Goal: Find specific page/section: Find specific page/section

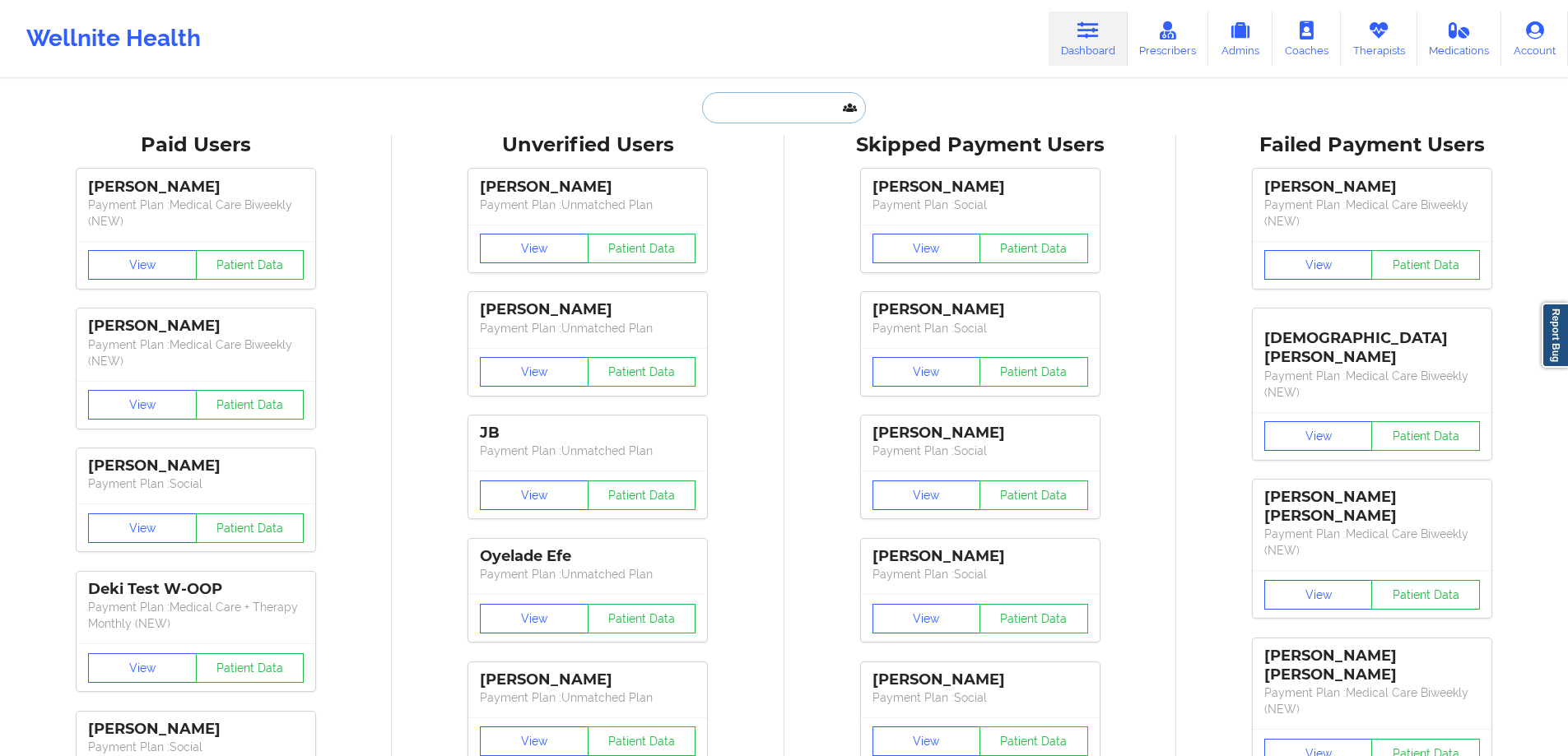
click at [768, 110] on input "text" at bounding box center [783, 107] width 163 height 31
type input "[PERSON_NAME]"
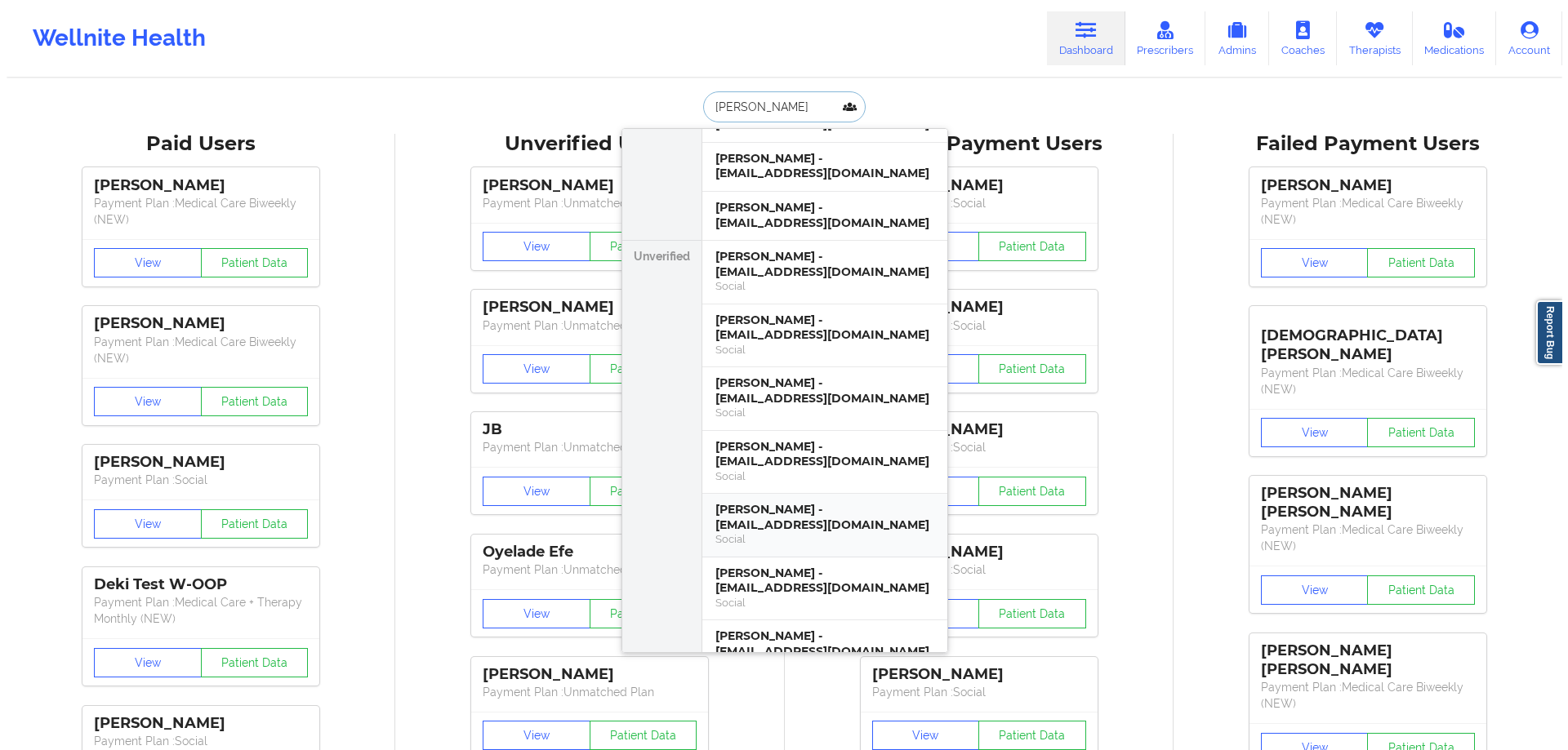
scroll to position [489, 0]
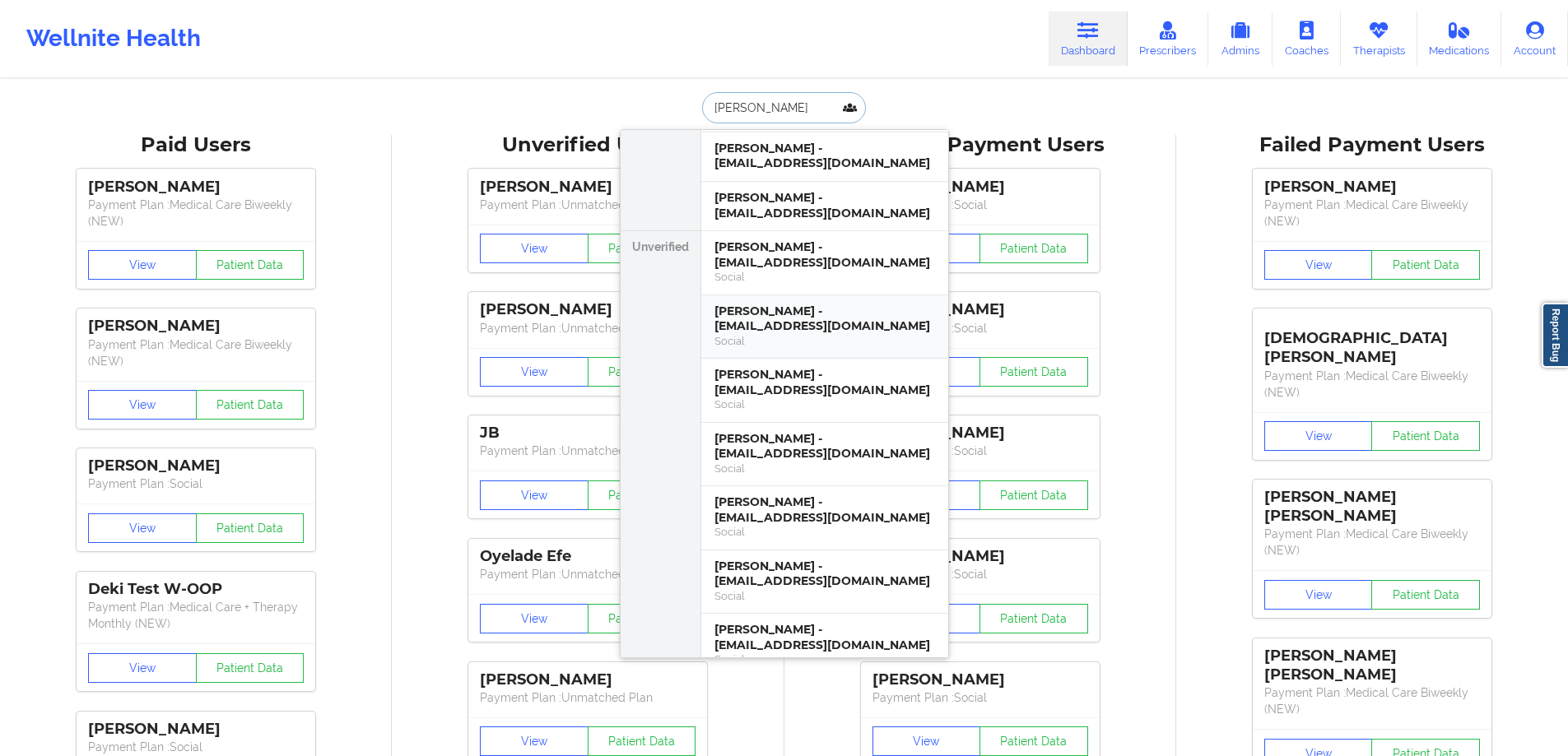
click at [793, 304] on div "[PERSON_NAME] - [EMAIL_ADDRESS][DOMAIN_NAME]" at bounding box center [825, 319] width 220 height 30
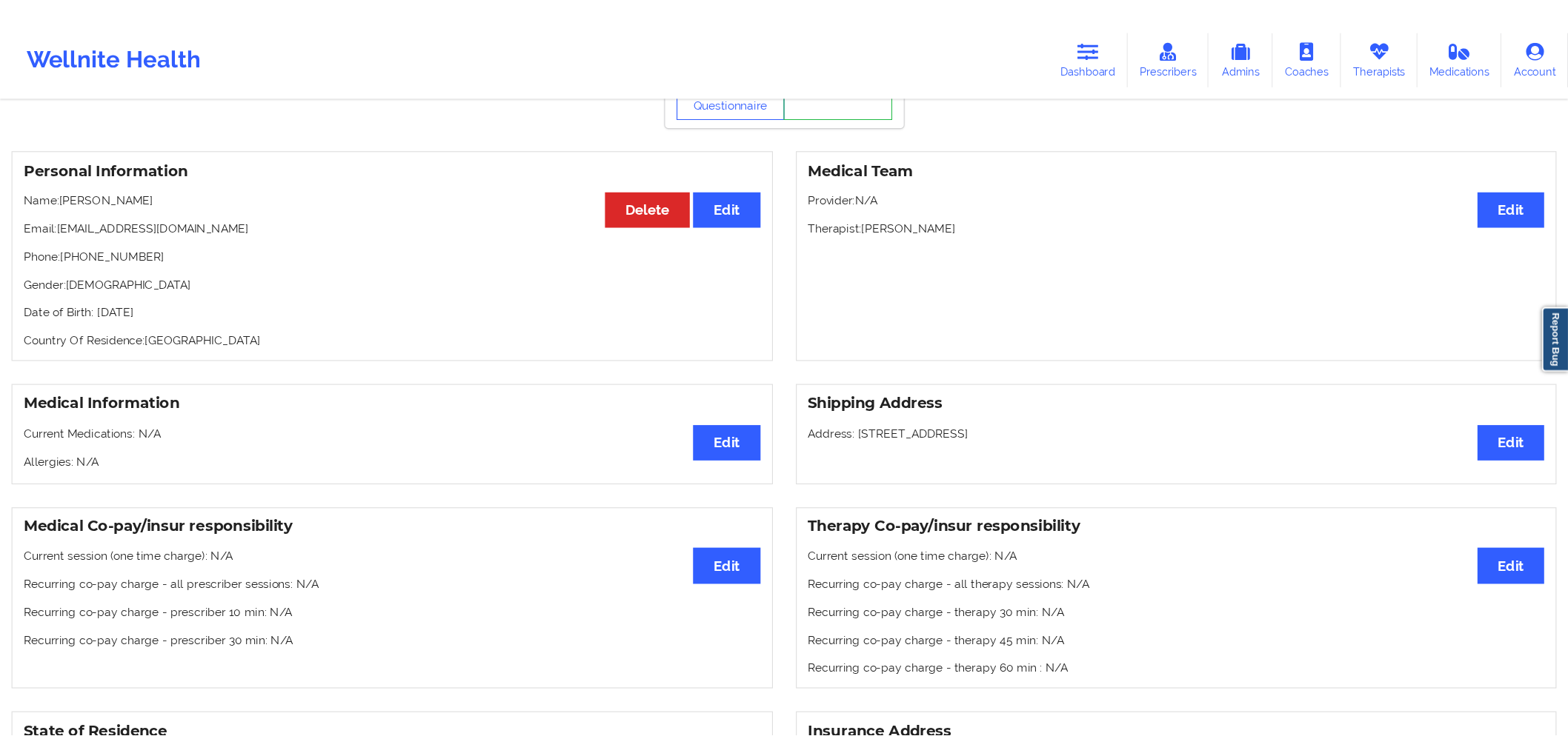
scroll to position [148, 0]
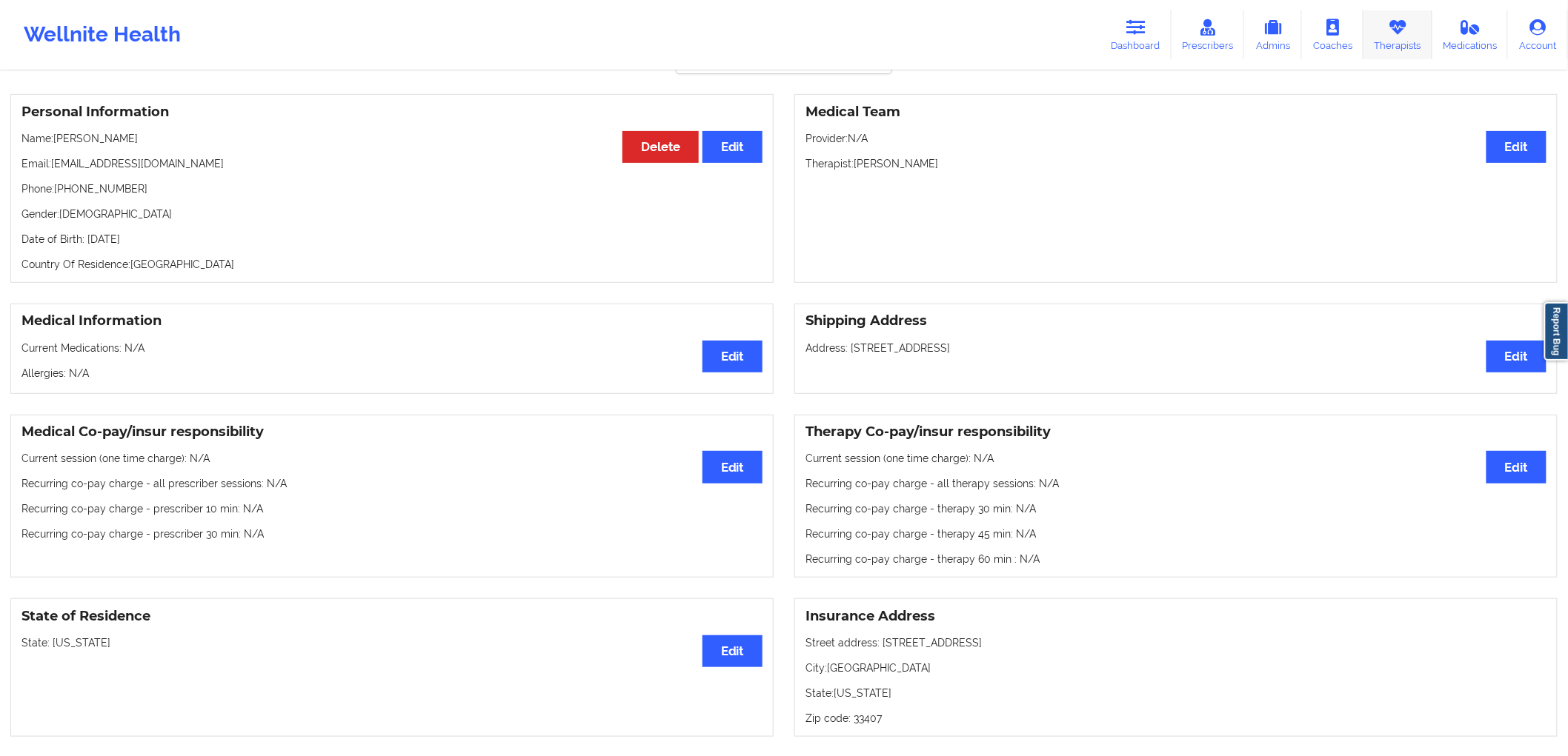
click at [1385, 33] on link "Therapists" at bounding box center [1398, 35] width 69 height 49
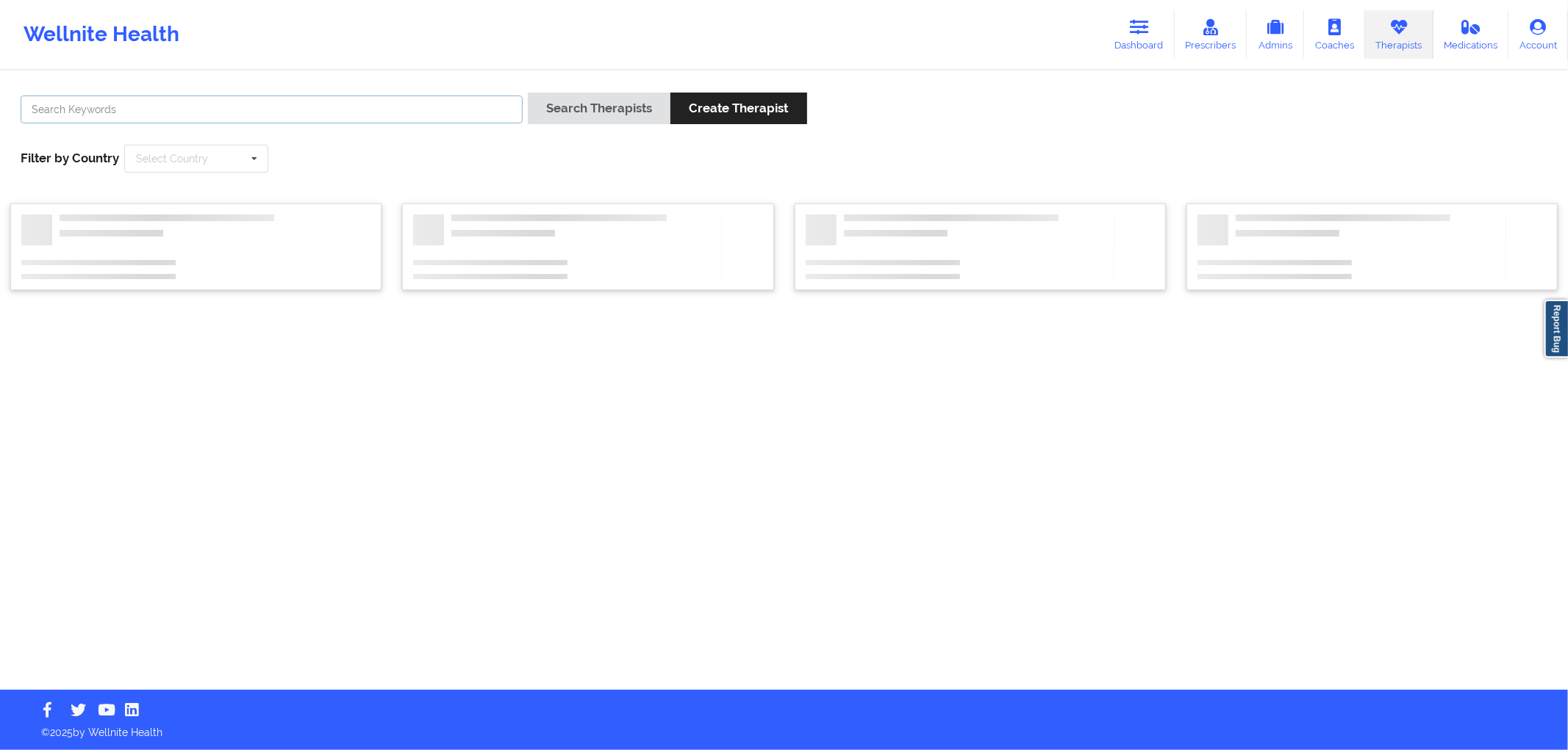
click at [435, 101] on input "text" at bounding box center [271, 109] width 502 height 28
click at [528, 92] on button "Search Therapists" at bounding box center [599, 108] width 142 height 31
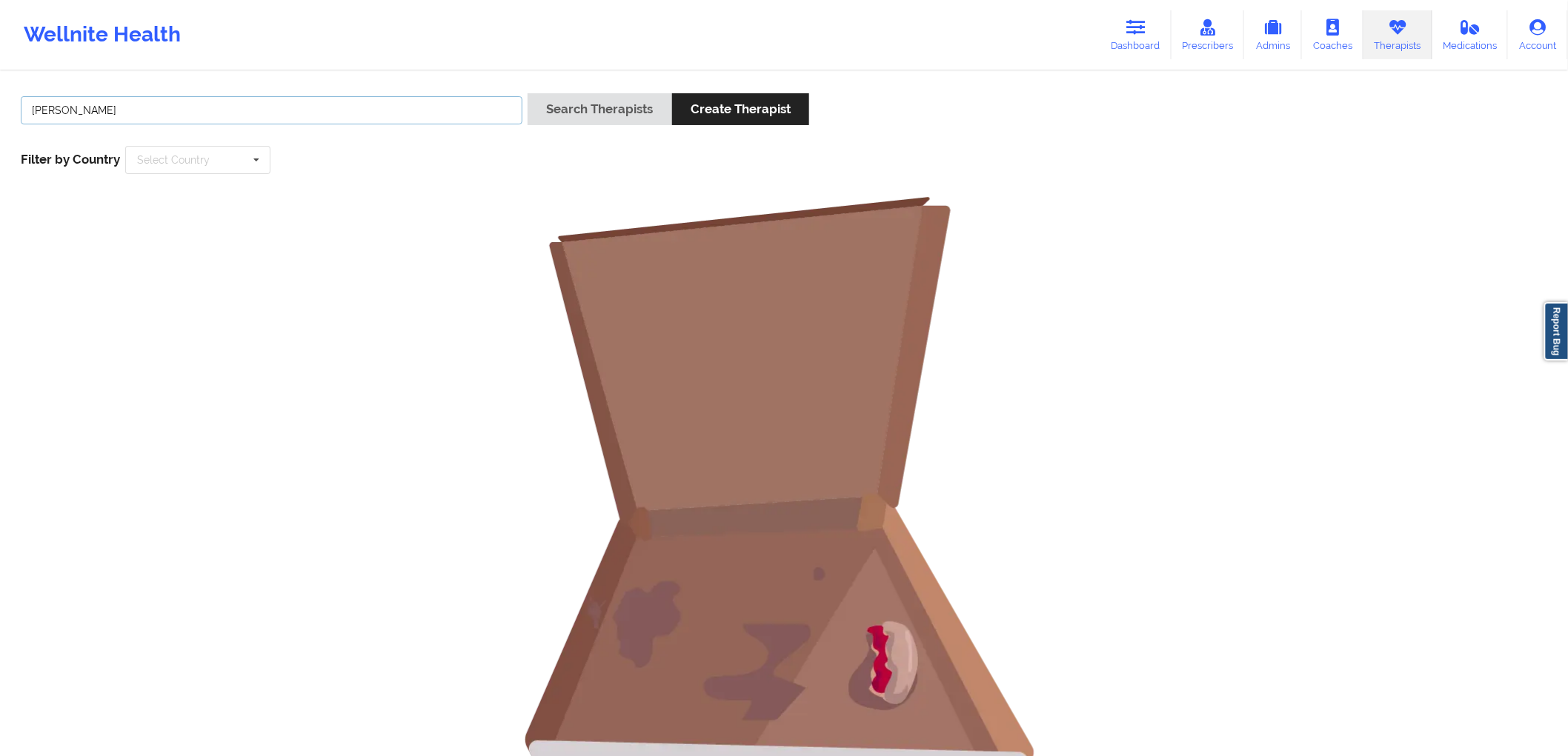
drag, startPoint x: 187, startPoint y: 102, endPoint x: 82, endPoint y: 98, distance: 105.1
click at [80, 98] on input "[PERSON_NAME]" at bounding box center [271, 110] width 501 height 28
type input "chermora"
click at [528, 93] on button "Search Therapists" at bounding box center [599, 109] width 144 height 32
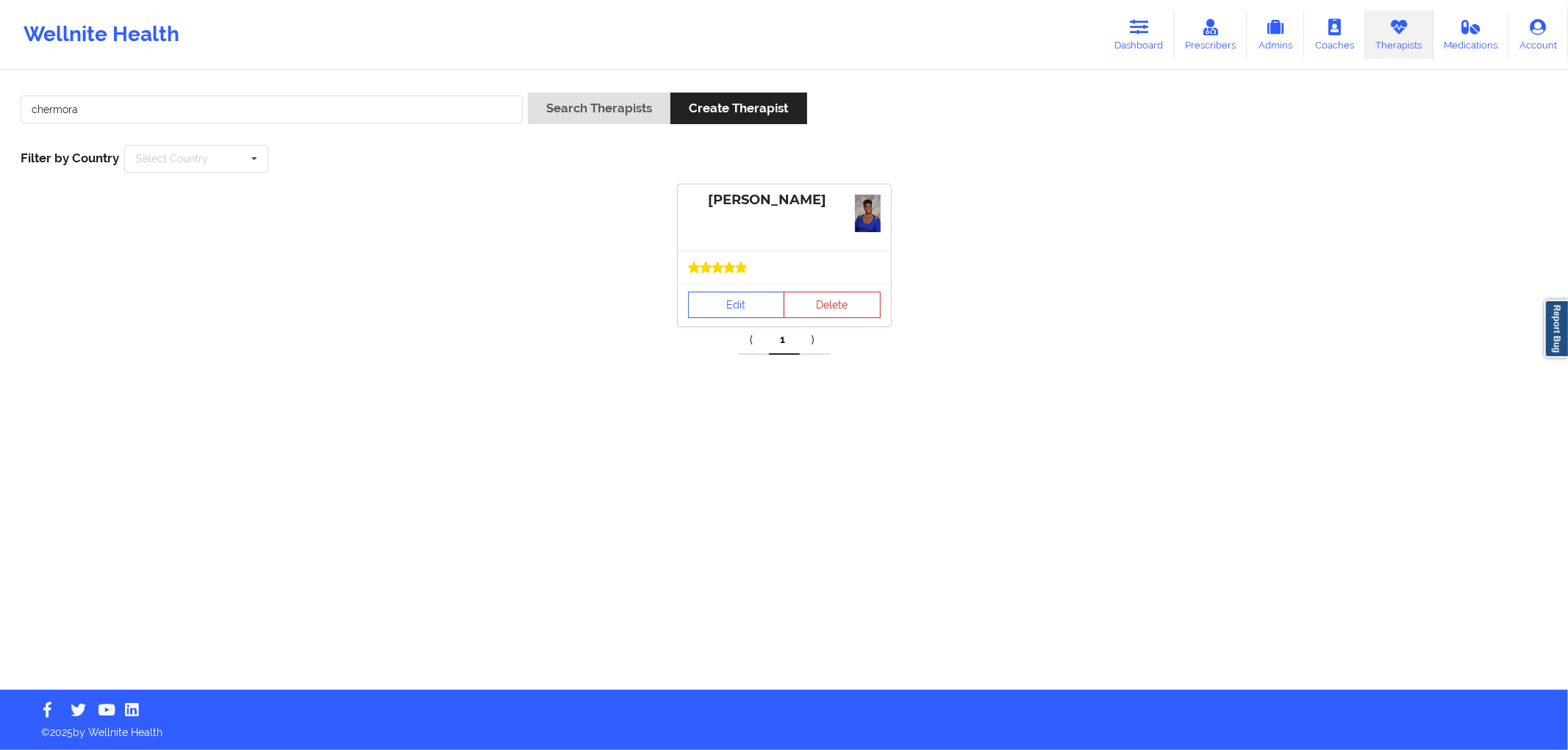
click at [733, 285] on div "Edit Delete" at bounding box center [784, 305] width 213 height 42
click at [735, 302] on link "Edit" at bounding box center [737, 304] width 97 height 26
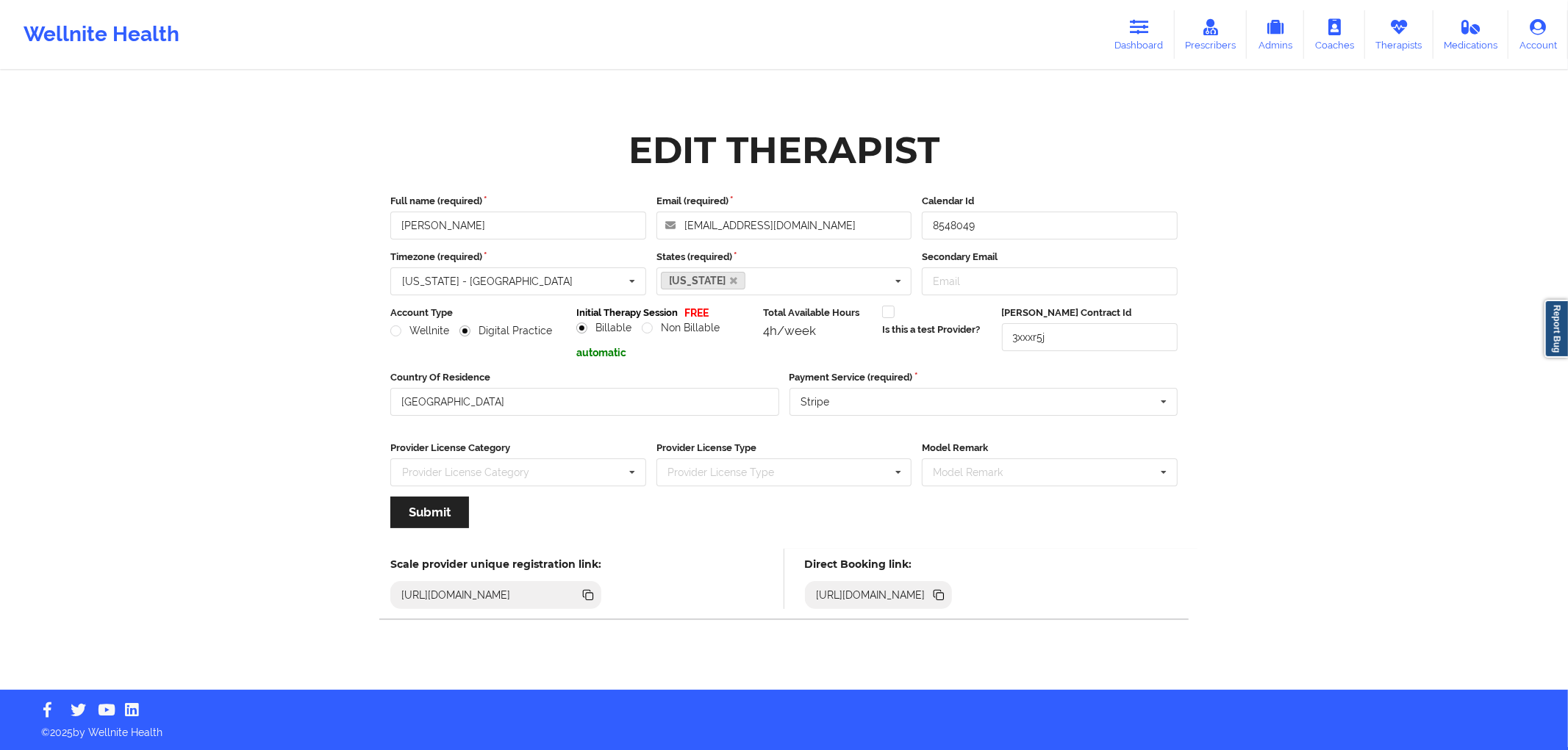
click at [947, 595] on icon at bounding box center [939, 596] width 16 height 16
click at [1113, 45] on link "Dashboard" at bounding box center [1139, 34] width 71 height 48
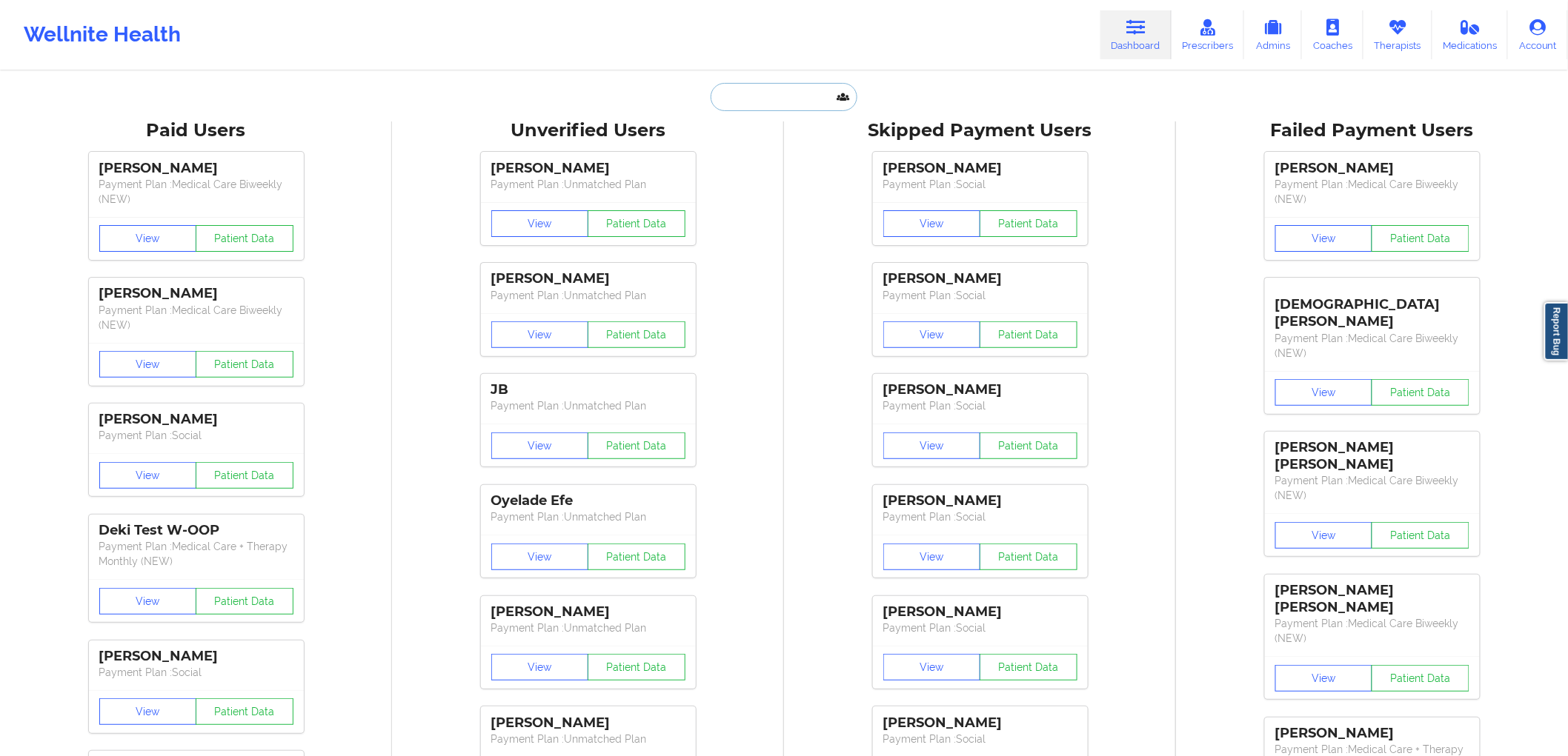
click at [798, 89] on input "text" at bounding box center [783, 96] width 147 height 28
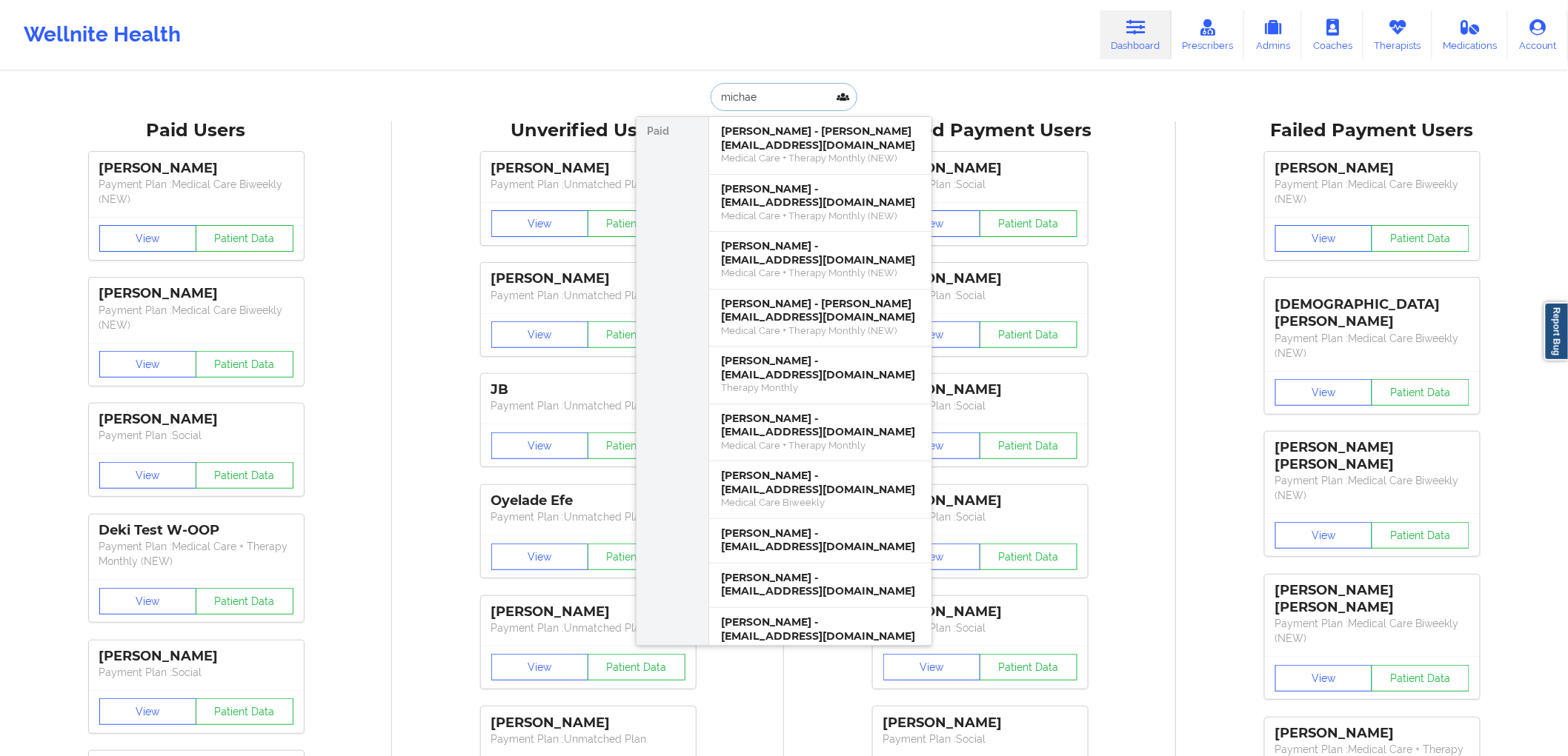
type input "[PERSON_NAME]"
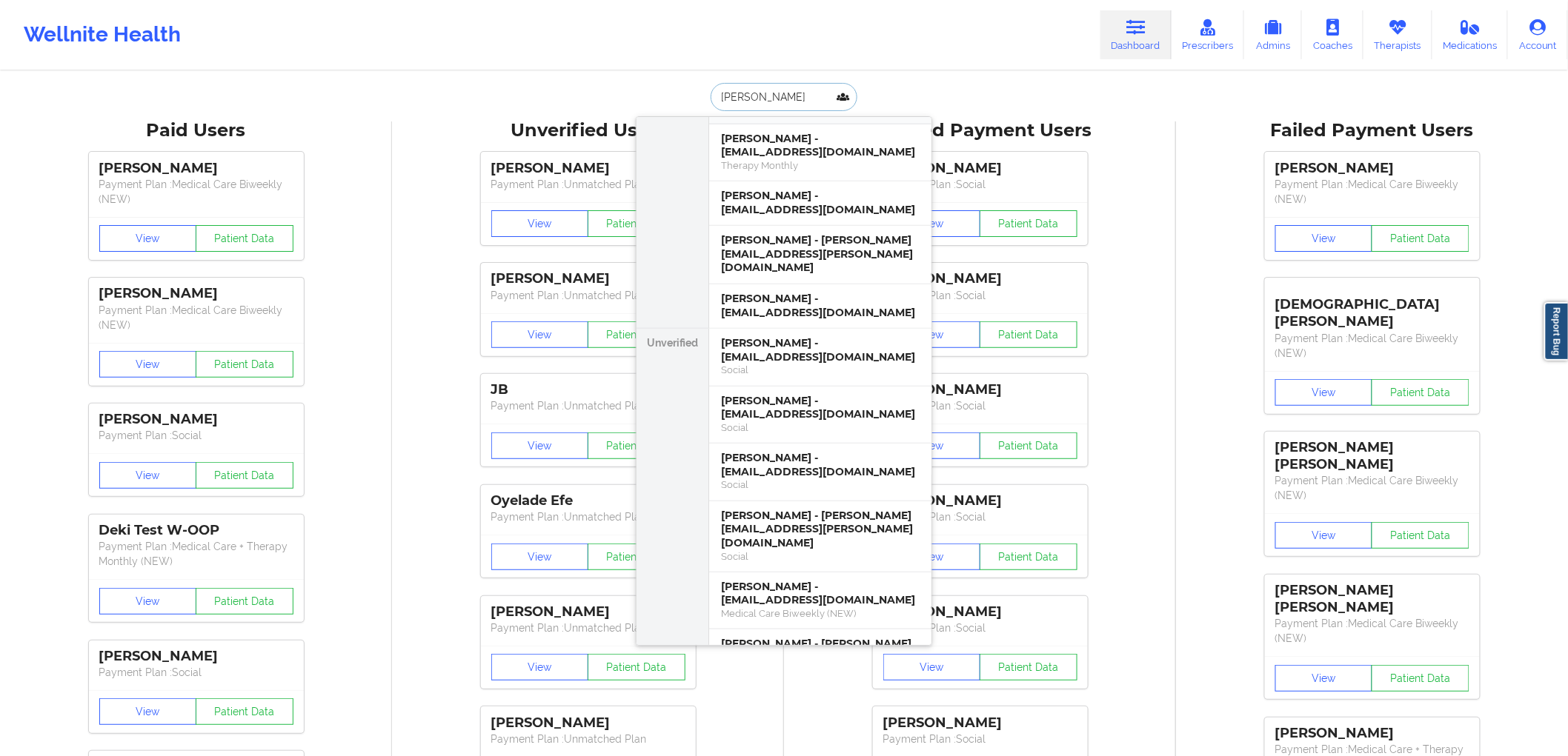
scroll to position [411, 0]
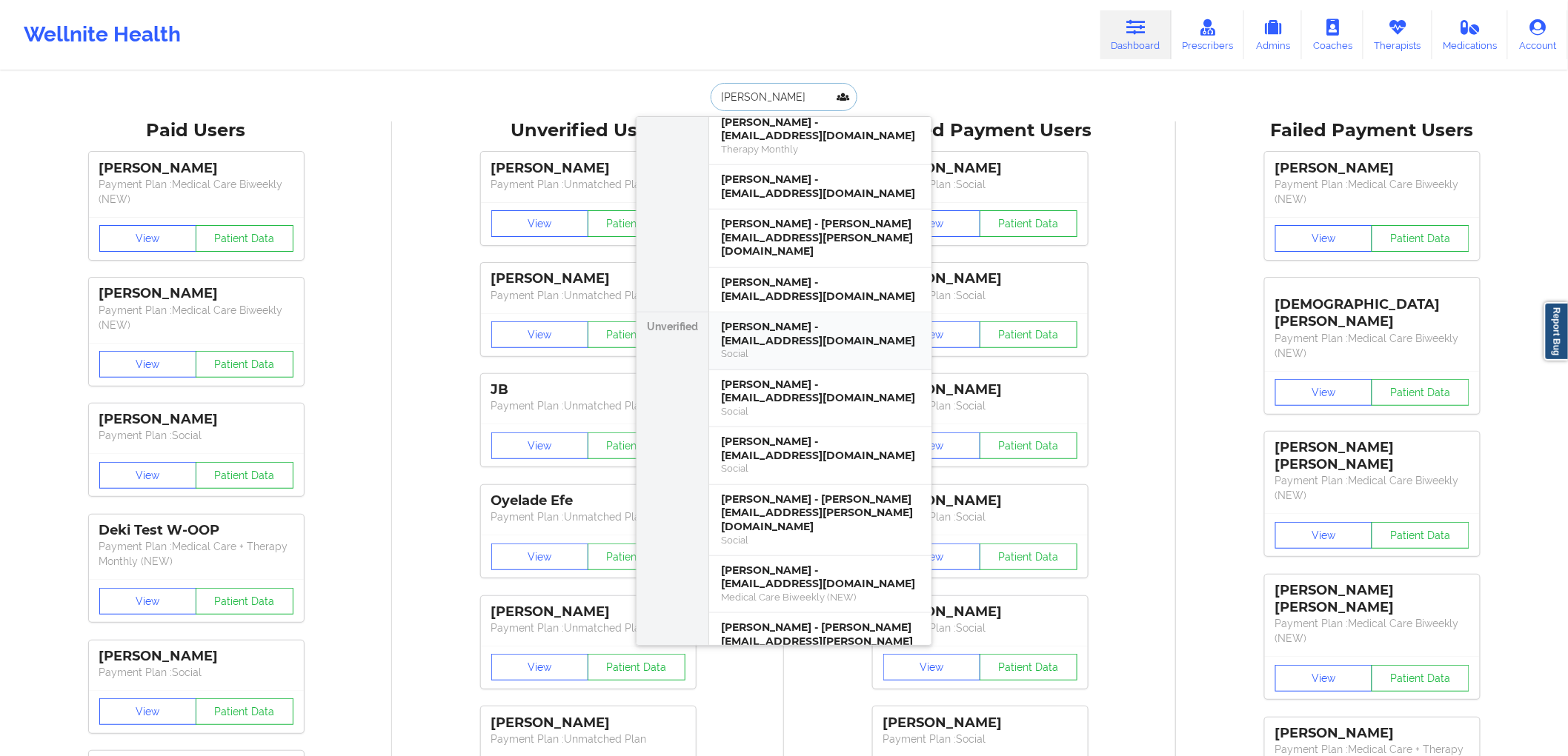
click at [821, 320] on div "[PERSON_NAME] - [EMAIL_ADDRESS][DOMAIN_NAME]" at bounding box center [820, 334] width 198 height 27
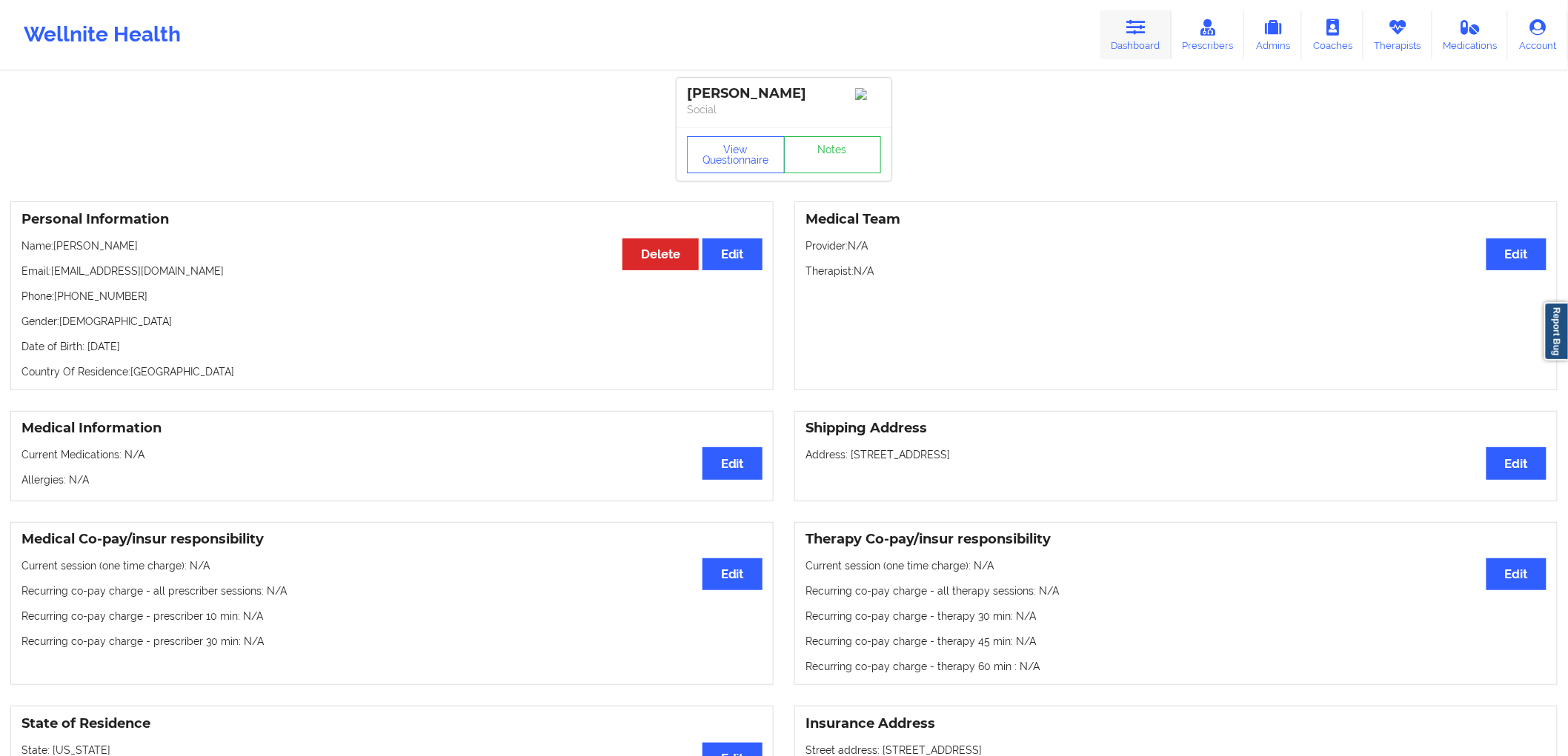
click at [1123, 29] on link "Dashboard" at bounding box center [1136, 35] width 71 height 49
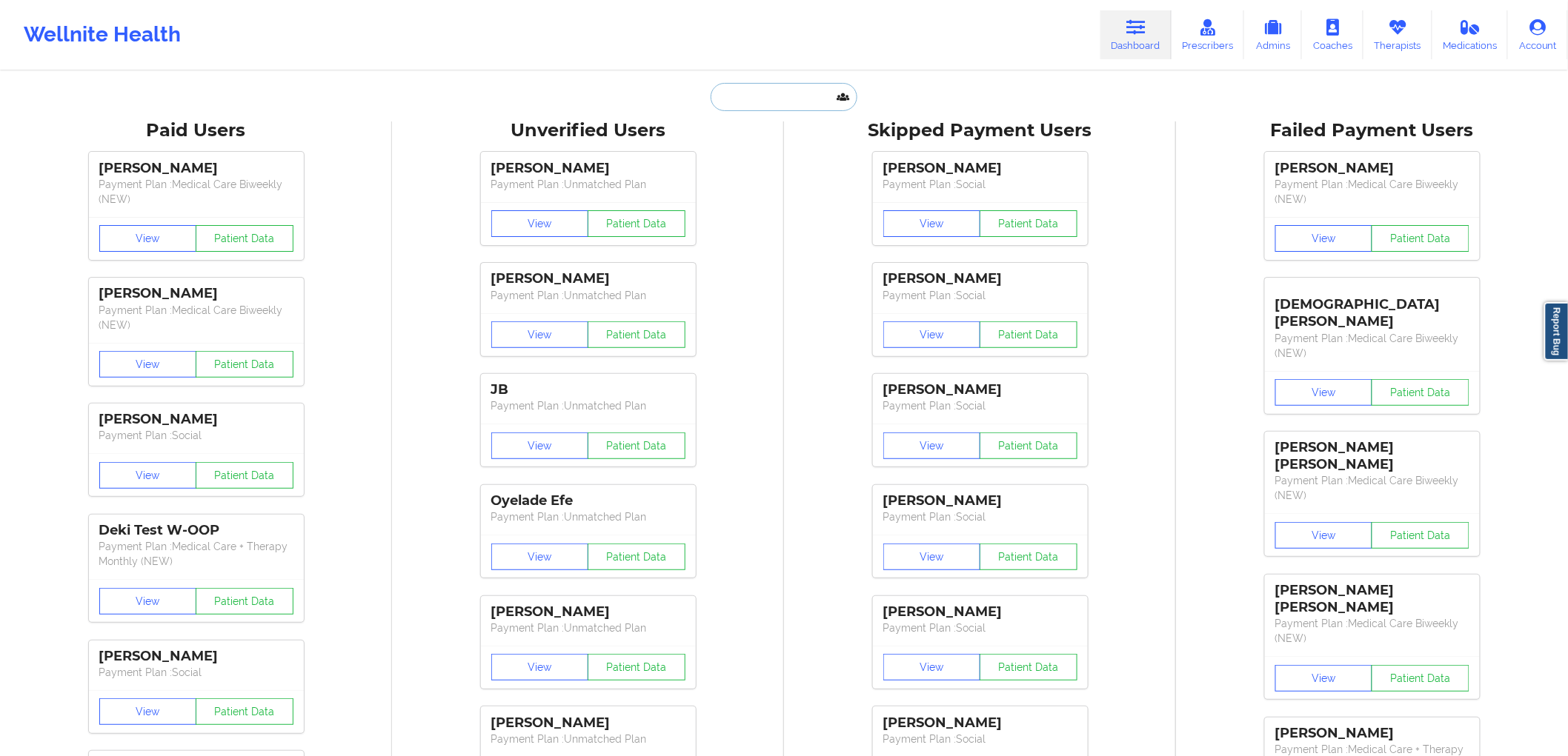
click at [819, 104] on input "text" at bounding box center [783, 96] width 147 height 28
drag, startPoint x: 801, startPoint y: 102, endPoint x: 744, endPoint y: 98, distance: 57.1
click at [744, 98] on input "[PERSON_NAME]" at bounding box center [783, 96] width 147 height 28
drag, startPoint x: 769, startPoint y: 96, endPoint x: 697, endPoint y: 91, distance: 72.2
click at [686, 98] on div "[PERSON_NAME] Paid Unverified Skipped Failed" at bounding box center [784, 96] width 296 height 28
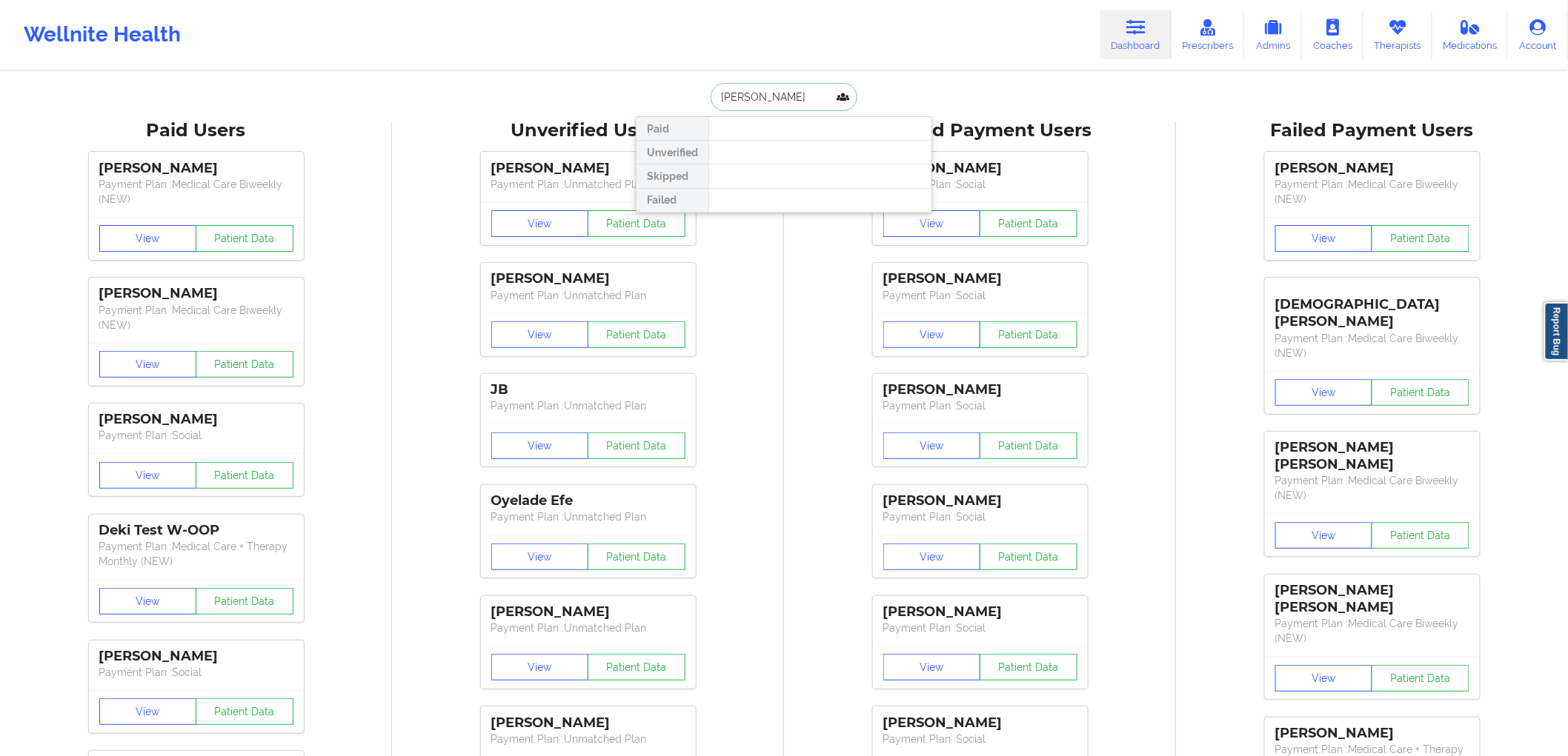
type input "[PERSON_NAME]"
click at [825, 158] on div "[PERSON_NAME] - [EMAIL_ADDRESS][DOMAIN_NAME]" at bounding box center [820, 162] width 198 height 27
